Goal: Transaction & Acquisition: Purchase product/service

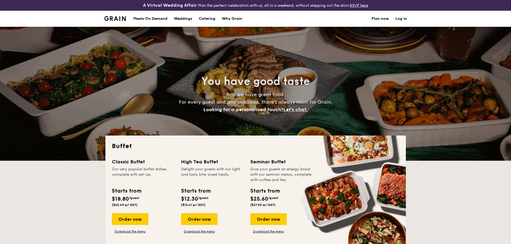
select select
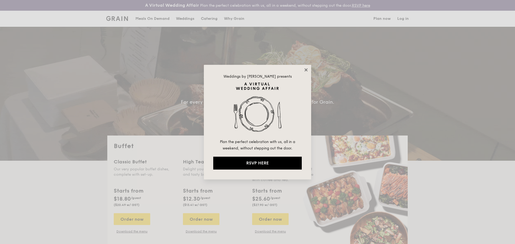
click at [307, 71] on icon at bounding box center [305, 69] width 3 height 3
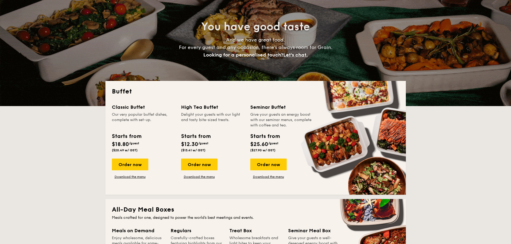
scroll to position [54, 0]
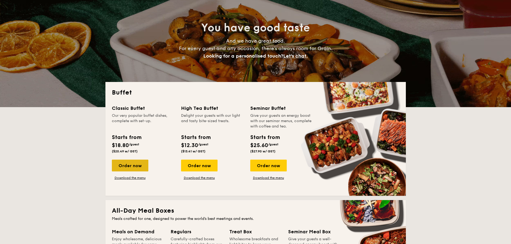
click at [133, 167] on div "Order now" at bounding box center [130, 166] width 36 height 12
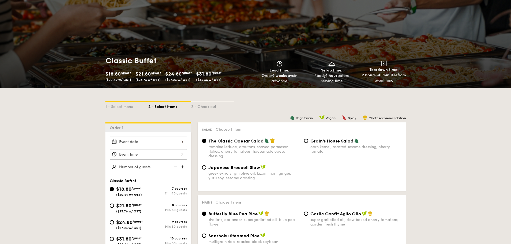
scroll to position [54, 0]
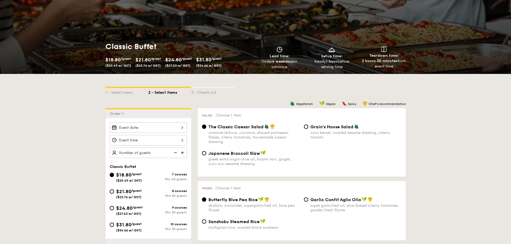
select select
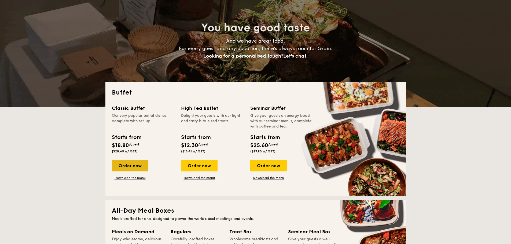
click at [130, 166] on div "Order now" at bounding box center [130, 166] width 36 height 12
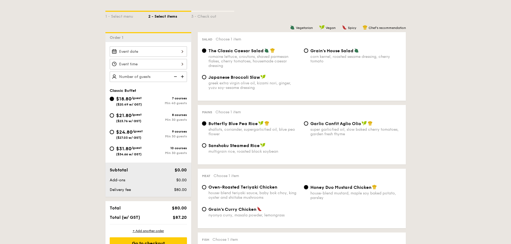
scroll to position [134, 0]
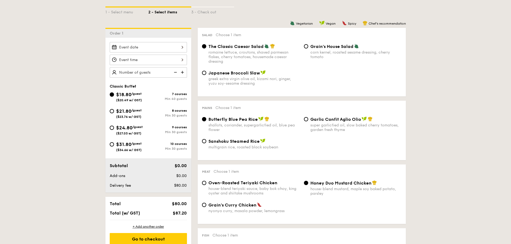
scroll to position [64, 0]
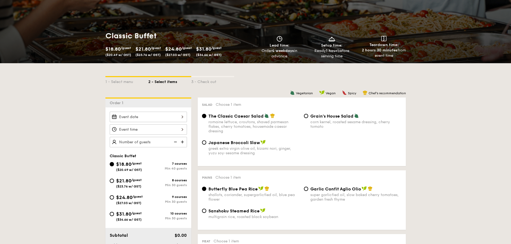
select select
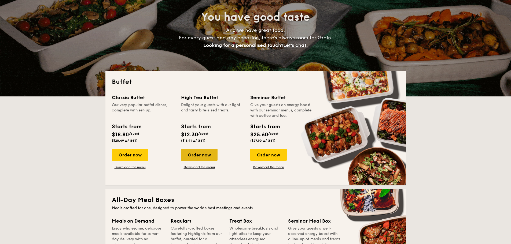
click at [195, 154] on div "Order now" at bounding box center [199, 155] width 36 height 12
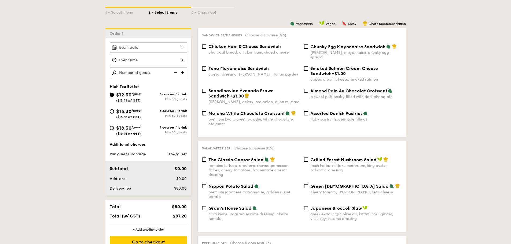
scroll to position [134, 0]
click at [154, 60] on div at bounding box center [148, 60] width 77 height 10
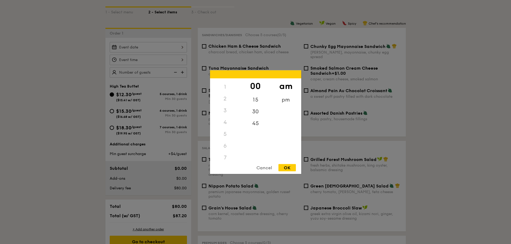
scroll to position [0, 0]
click at [224, 85] on div "12" at bounding box center [225, 84] width 30 height 12
click at [287, 99] on div "pm" at bounding box center [285, 102] width 30 height 16
click at [228, 84] on div "12" at bounding box center [225, 86] width 30 height 16
click at [270, 169] on div "Cancel" at bounding box center [264, 167] width 26 height 7
